Goal: Information Seeking & Learning: Compare options

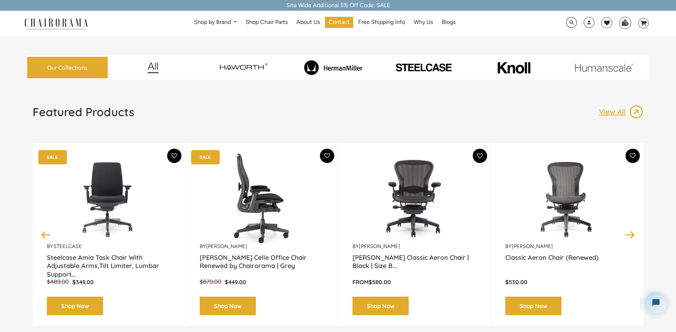
click at [262, 206] on img at bounding box center [262, 198] width 124 height 89
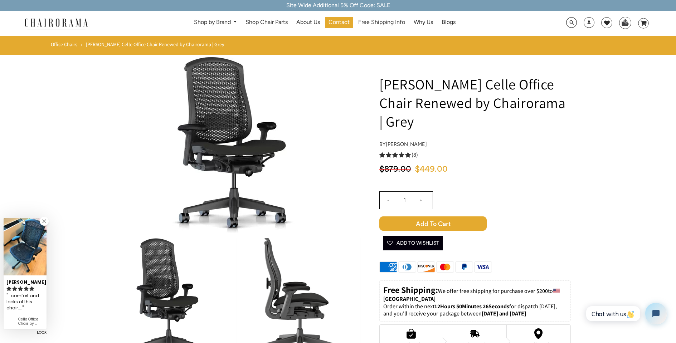
scroll to position [114, 0]
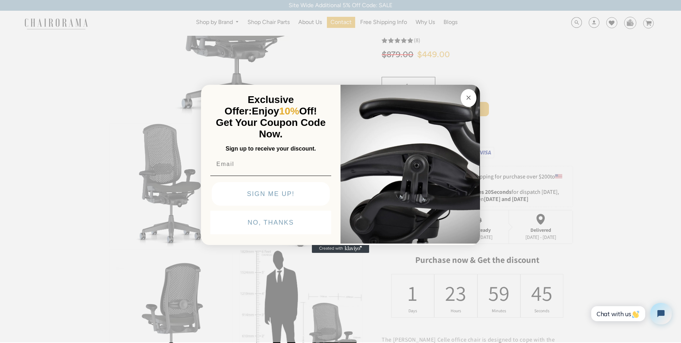
click at [264, 222] on button "NO, THANKS" at bounding box center [270, 223] width 121 height 24
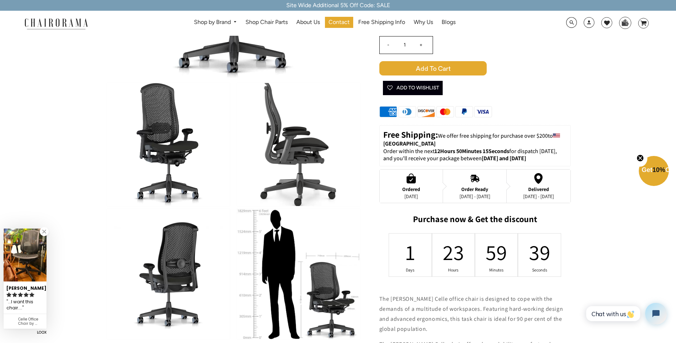
scroll to position [240, 0]
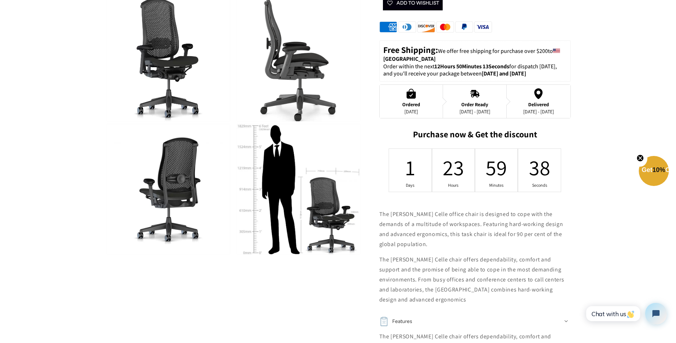
click at [304, 211] on img at bounding box center [298, 189] width 123 height 130
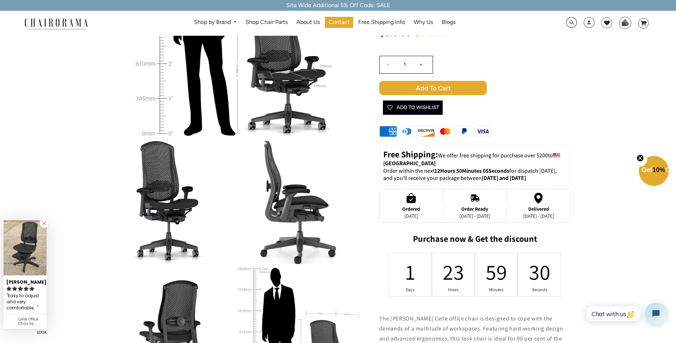
scroll to position [172, 0]
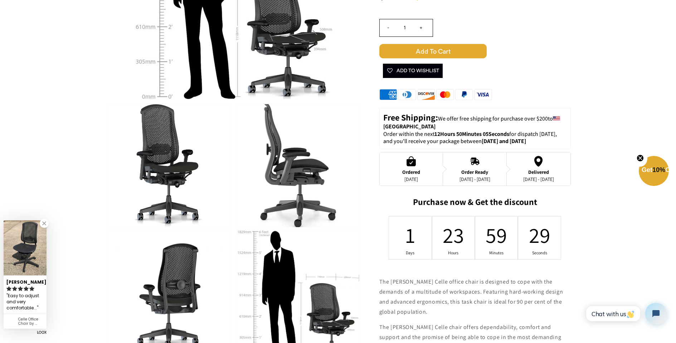
click at [285, 176] on img at bounding box center [298, 165] width 123 height 123
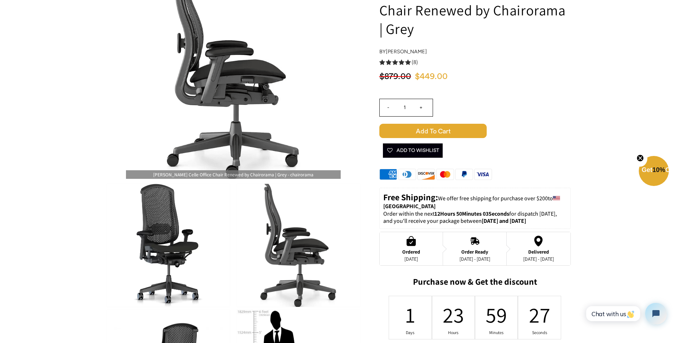
scroll to position [56, 0]
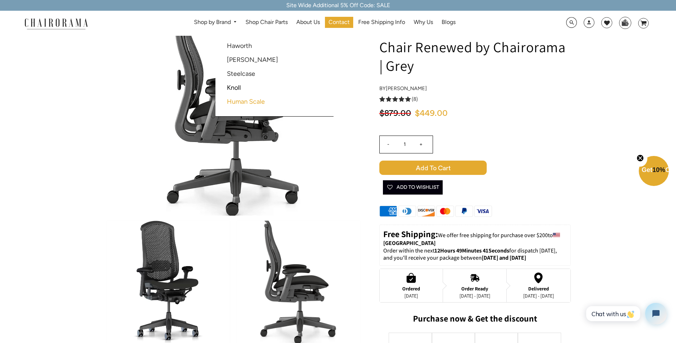
click at [235, 101] on link "Human Scale" at bounding box center [246, 102] width 38 height 8
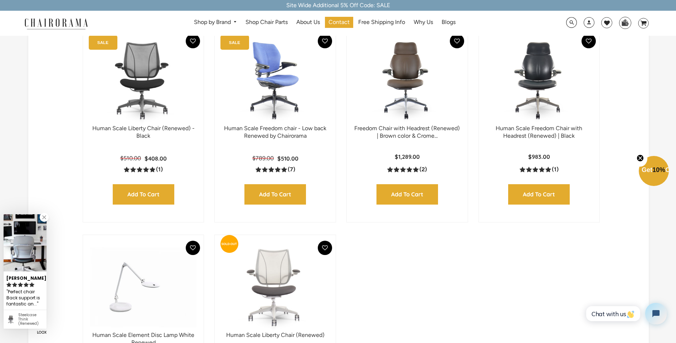
scroll to position [166, 0]
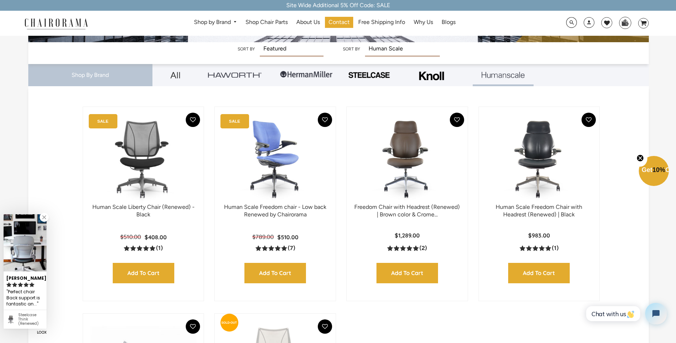
click at [279, 152] on img at bounding box center [275, 158] width 107 height 89
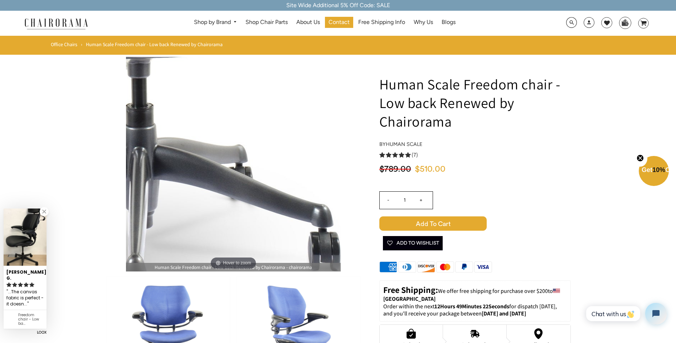
drag, startPoint x: 232, startPoint y: 223, endPoint x: 240, endPoint y: 206, distance: 18.4
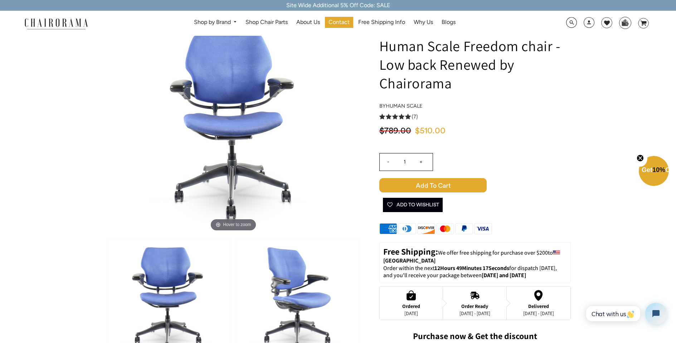
scroll to position [7, 0]
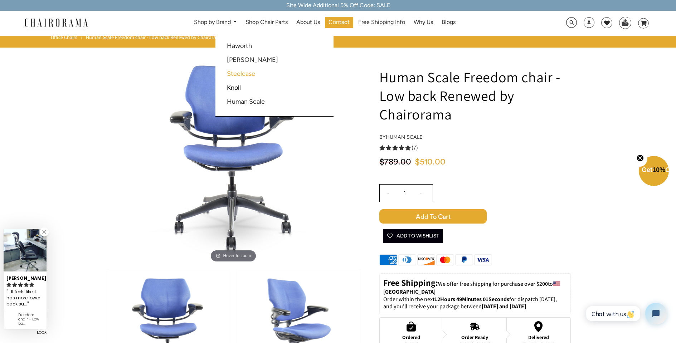
click at [236, 72] on link "Steelcase" at bounding box center [241, 74] width 28 height 8
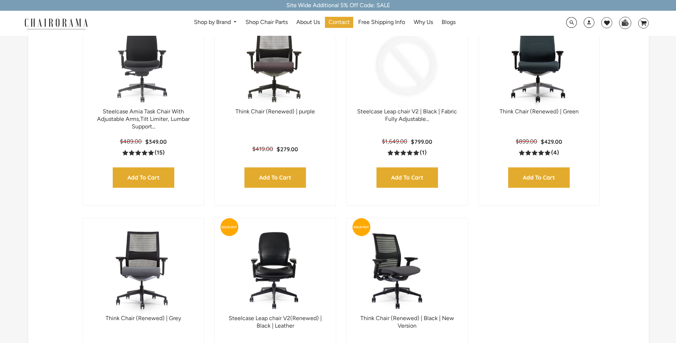
scroll to position [326, 0]
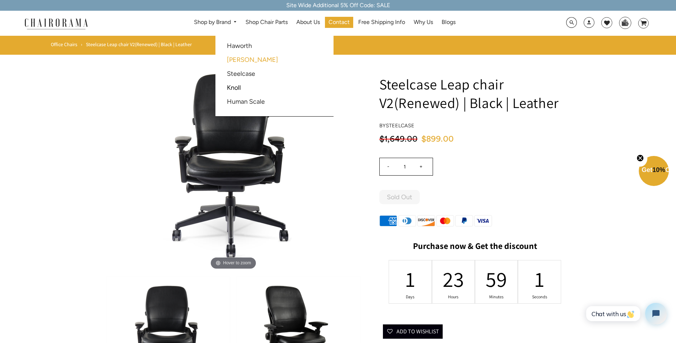
click at [233, 59] on link "[PERSON_NAME]" at bounding box center [252, 60] width 51 height 8
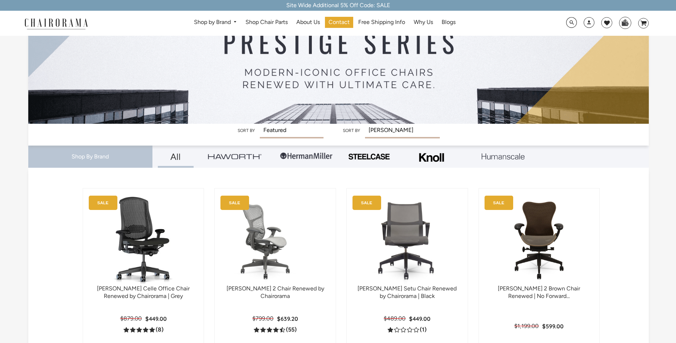
scroll to position [104, 0]
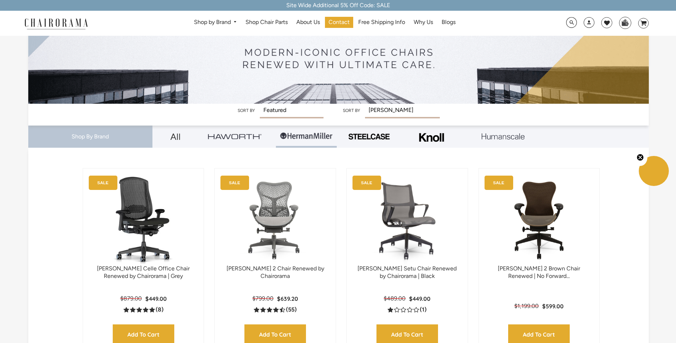
click at [399, 218] on img at bounding box center [407, 220] width 107 height 89
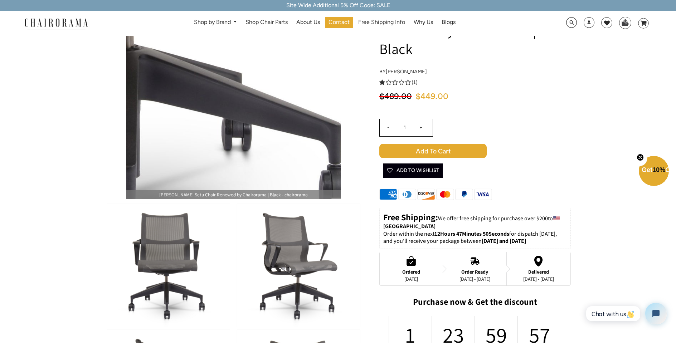
click at [250, 112] on img at bounding box center [233, 91] width 215 height 215
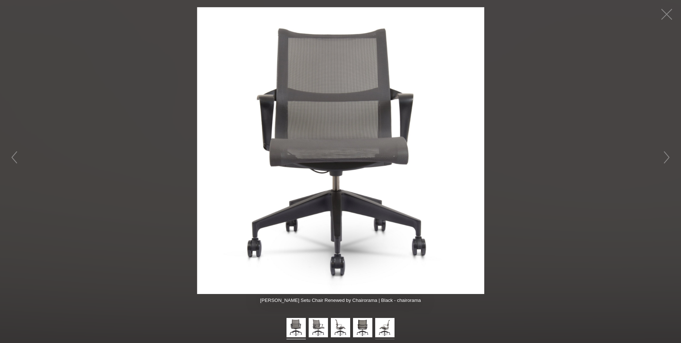
click at [380, 327] on img at bounding box center [384, 328] width 19 height 21
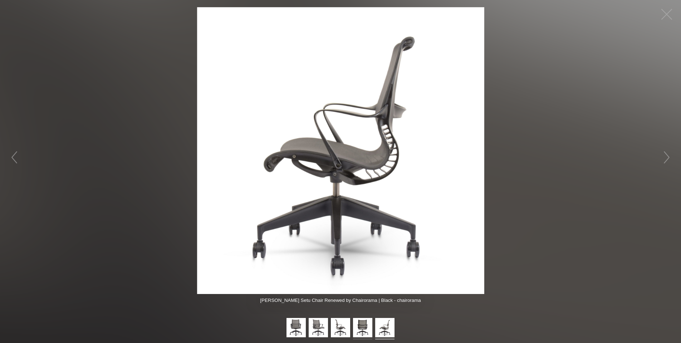
click at [358, 325] on img at bounding box center [362, 328] width 19 height 21
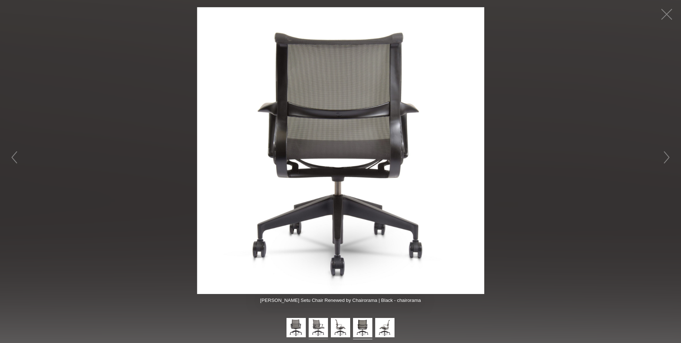
click at [321, 325] on img at bounding box center [318, 328] width 19 height 21
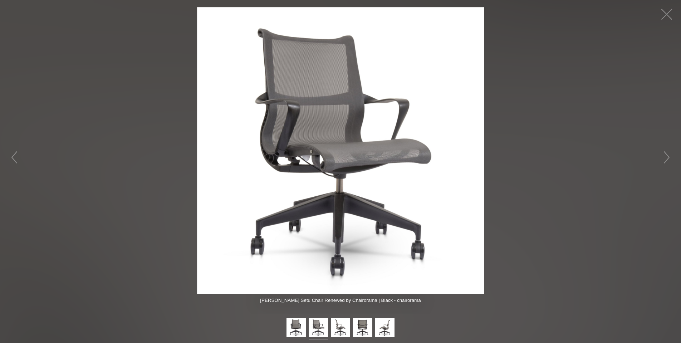
click at [320, 324] on img at bounding box center [318, 328] width 19 height 21
click at [296, 329] on img at bounding box center [295, 328] width 19 height 21
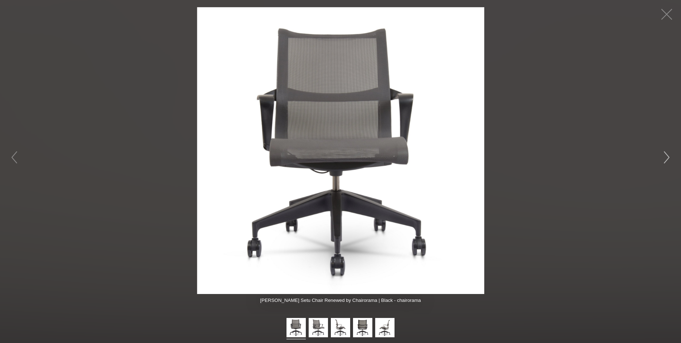
click at [668, 155] on button "button" at bounding box center [666, 157] width 21 height 21
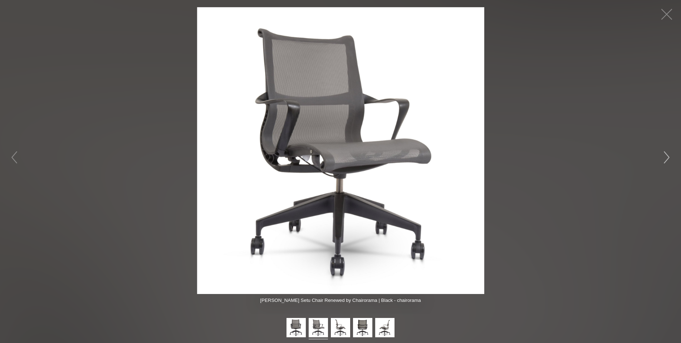
click at [667, 154] on button "button" at bounding box center [666, 157] width 21 height 21
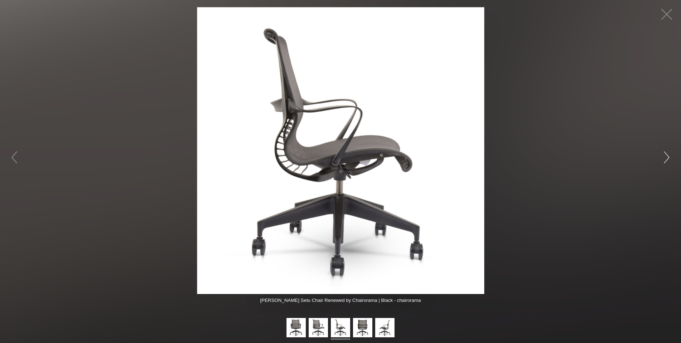
click at [667, 154] on button "button" at bounding box center [666, 157] width 21 height 21
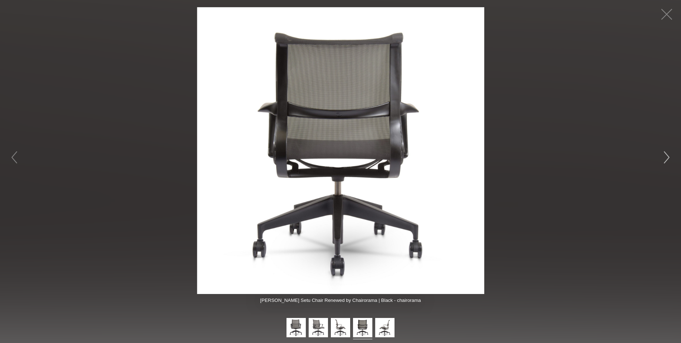
click at [665, 155] on button "button" at bounding box center [666, 157] width 21 height 21
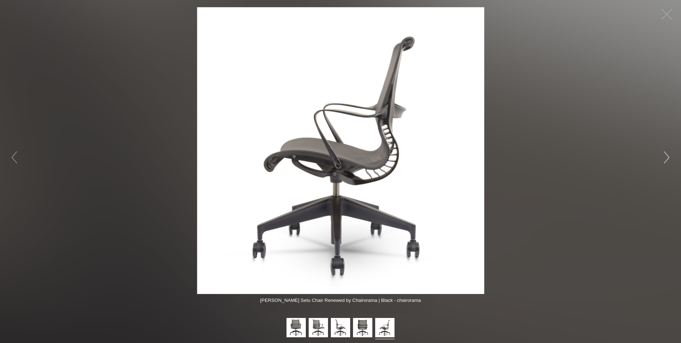
click at [665, 155] on button "button" at bounding box center [666, 157] width 21 height 21
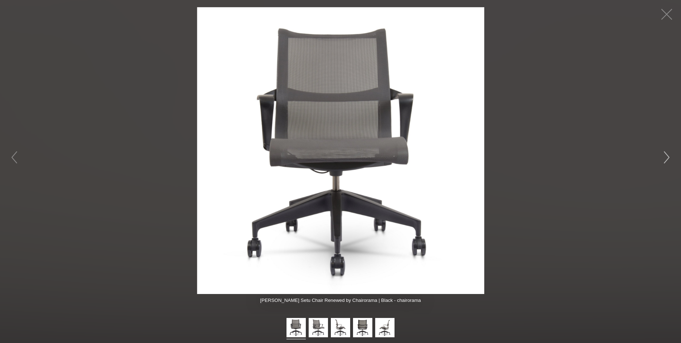
click at [665, 155] on button "button" at bounding box center [666, 157] width 21 height 21
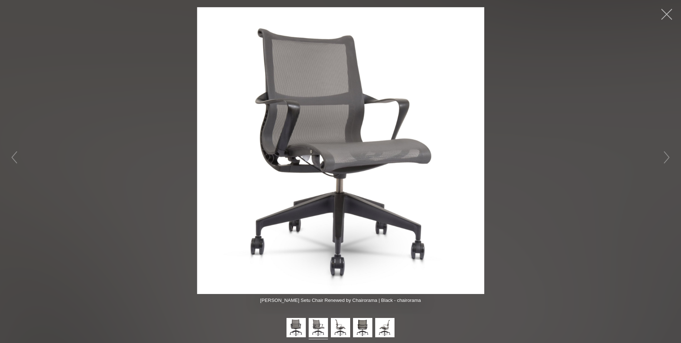
click at [665, 11] on button "button" at bounding box center [666, 14] width 21 height 21
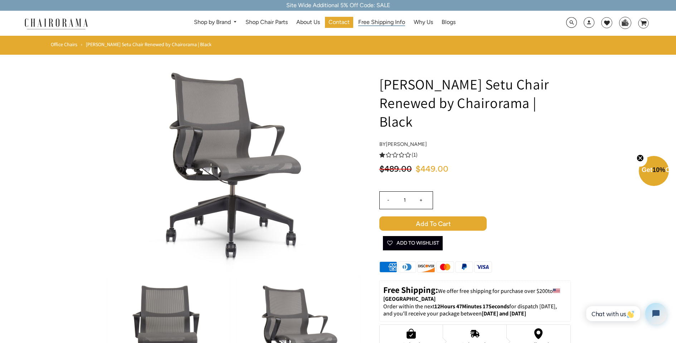
click at [398, 20] on span "Free Shipping Info" at bounding box center [381, 23] width 47 height 8
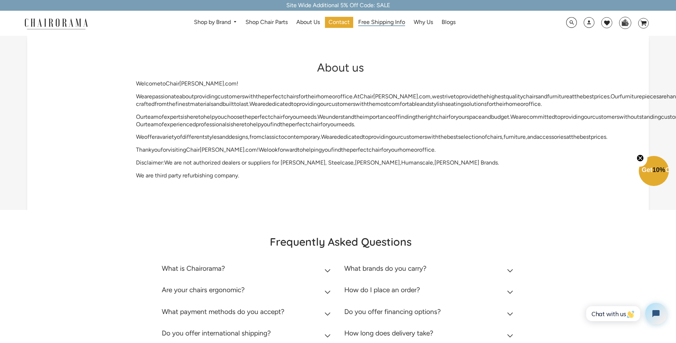
click at [395, 22] on span "Free Shipping Info" at bounding box center [381, 23] width 47 height 8
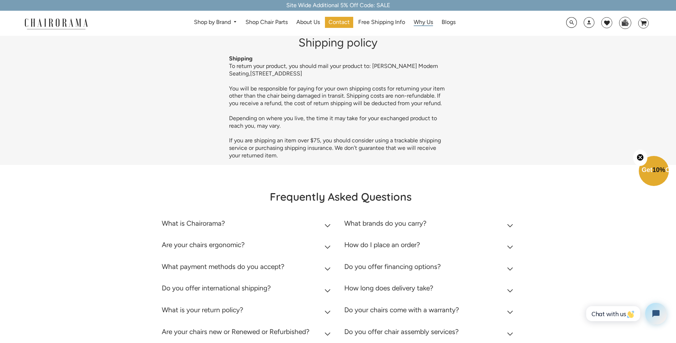
click at [426, 22] on span "Why Us" at bounding box center [422, 23] width 19 height 8
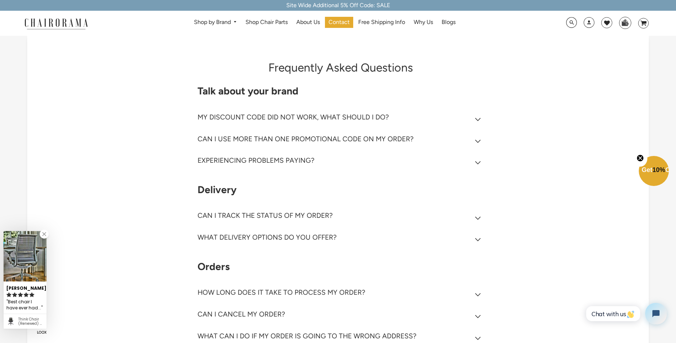
click at [20, 262] on img at bounding box center [25, 256] width 43 height 50
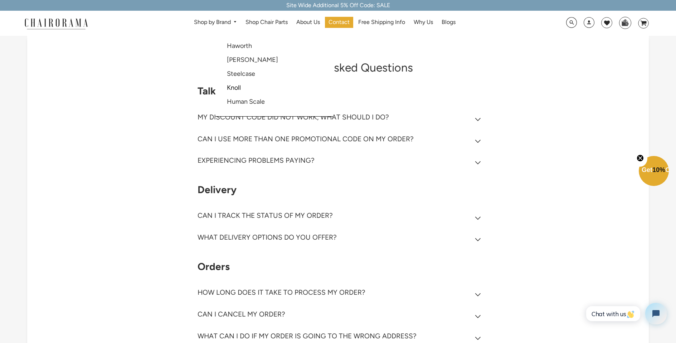
click at [235, 87] on link "Knoll" at bounding box center [234, 88] width 14 height 8
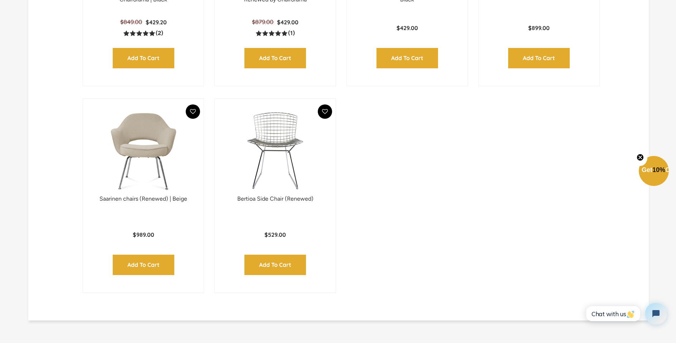
scroll to position [418, 0]
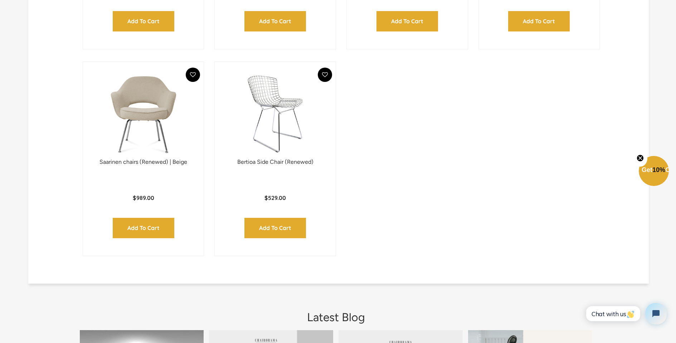
click at [260, 109] on img at bounding box center [275, 113] width 107 height 89
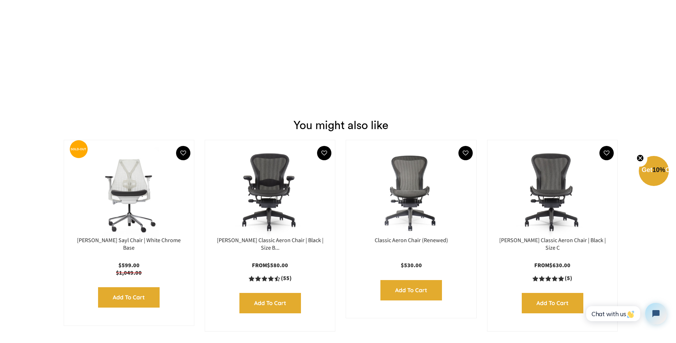
scroll to position [733, 0]
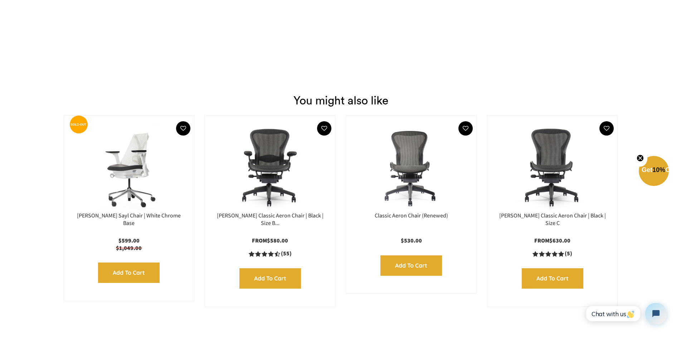
click at [141, 166] on img at bounding box center [129, 167] width 116 height 89
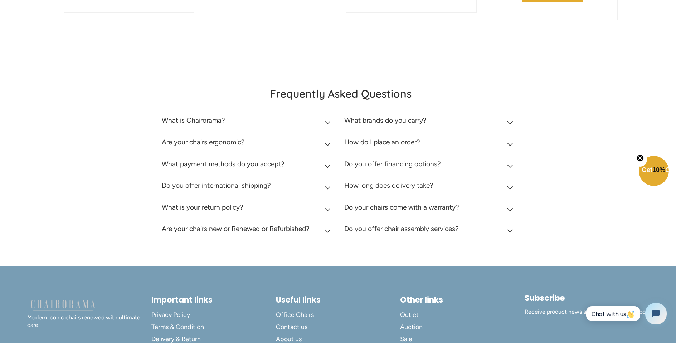
scroll to position [1278, 0]
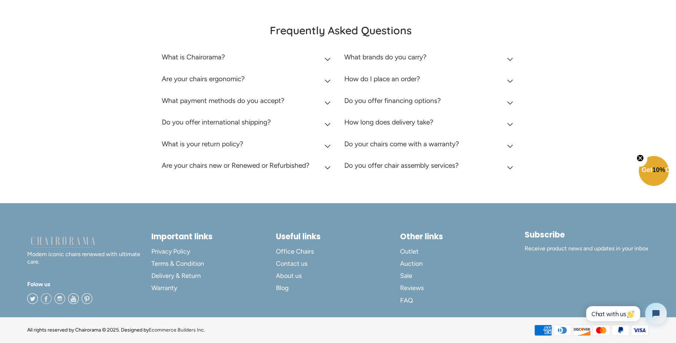
click at [46, 297] on span at bounding box center [46, 298] width 11 height 11
